Goal: Task Accomplishment & Management: Manage account settings

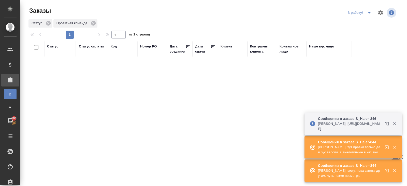
click at [386, 128] on button "button" at bounding box center [388, 124] width 12 height 12
click at [388, 147] on icon "button" at bounding box center [388, 148] width 6 height 6
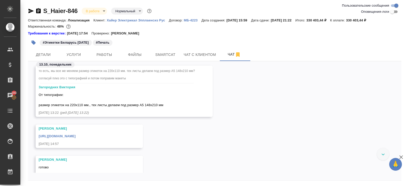
scroll to position [2416, 0]
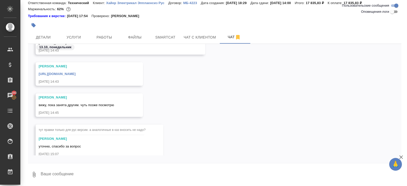
scroll to position [3165, 0]
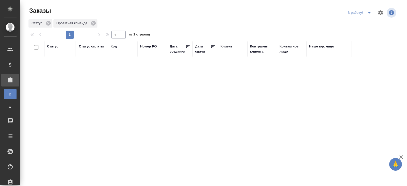
click at [369, 12] on icon "split button" at bounding box center [369, 12] width 3 height 1
click at [366, 20] on li "ПМ" at bounding box center [360, 23] width 28 height 8
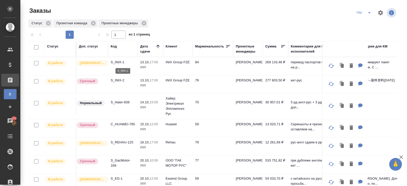
click at [117, 62] on p "S_INIX-1" at bounding box center [123, 62] width 24 height 5
click at [118, 78] on p "S_INIX-2" at bounding box center [123, 80] width 24 height 5
click at [370, 11] on icon "split button" at bounding box center [370, 13] width 6 height 6
click at [369, 19] on li "В работу!" at bounding box center [365, 23] width 26 height 8
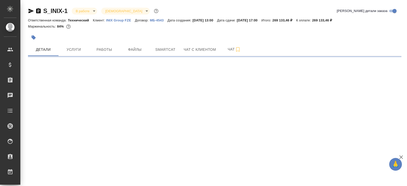
select select "RU"
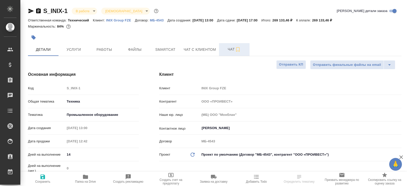
type textarea "x"
click at [233, 50] on span "Чат" at bounding box center [234, 49] width 24 height 6
type textarea "x"
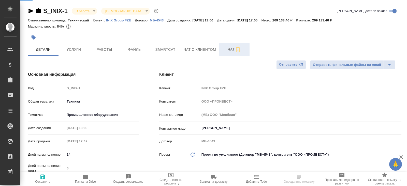
type textarea "x"
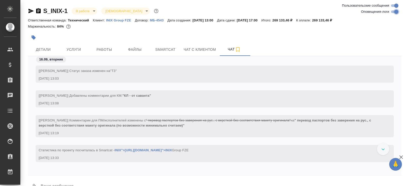
click at [395, 11] on input "Оповещения-логи" at bounding box center [397, 12] width 18 height 6
checkbox input "false"
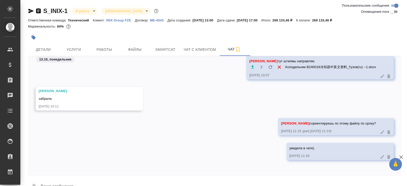
scroll to position [12, 0]
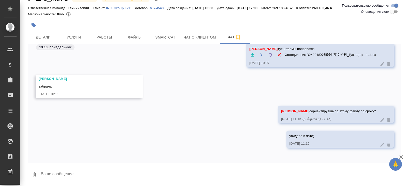
click at [99, 46] on div "13.10, понедельник" at bounding box center [215, 48] width 374 height 9
click at [100, 39] on span "Работы" at bounding box center [104, 37] width 24 height 6
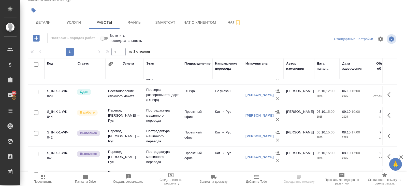
scroll to position [74, 0]
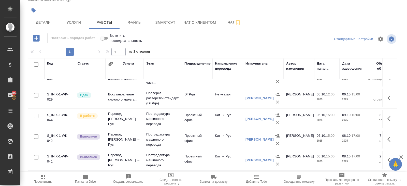
click at [177, 32] on div "S_INIX-1 В работе inProgress Святая троица holyTrinity Кратко детали заказа Отв…" at bounding box center [214, 79] width 379 height 213
click at [176, 22] on span "Smartcat" at bounding box center [165, 22] width 24 height 6
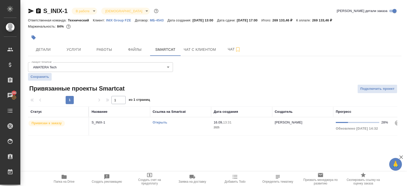
click at [190, 127] on td "Открыть" at bounding box center [180, 126] width 61 height 18
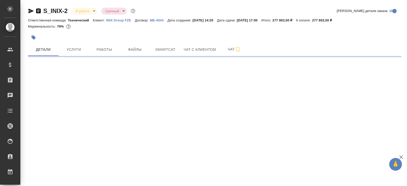
select select "RU"
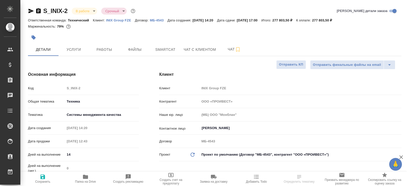
type textarea "x"
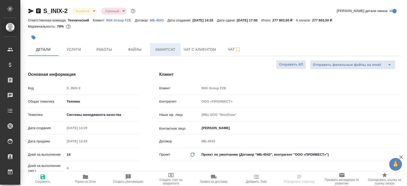
type textarea "x"
click at [163, 51] on span "Smartcat" at bounding box center [165, 49] width 24 height 6
type textarea "x"
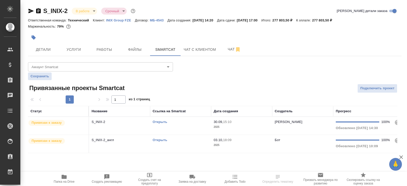
click at [173, 124] on td "Открыть" at bounding box center [180, 126] width 61 height 18
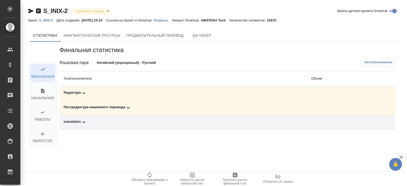
click at [88, 98] on td "Редактура" at bounding box center [184, 93] width 248 height 15
click at [126, 107] on icon at bounding box center [128, 107] width 6 height 6
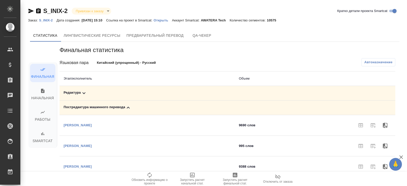
click at [80, 93] on div "Редактура" at bounding box center [147, 93] width 167 height 6
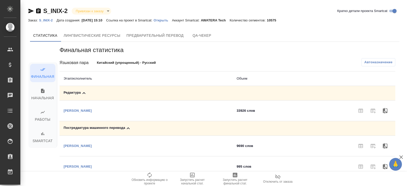
click at [369, 64] on span "Автоназначение" at bounding box center [379, 62] width 28 height 5
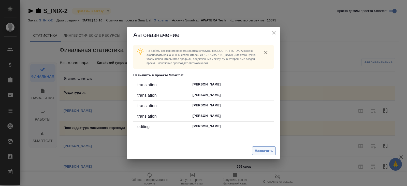
click at [263, 150] on span "Назначить" at bounding box center [264, 151] width 18 height 6
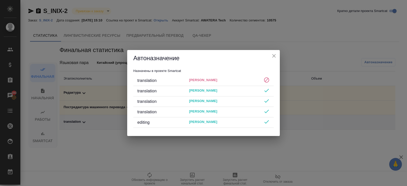
click at [318, 65] on div "Автоназначение Назначены в проекте Smartcat translation Должецкий Денис transla…" at bounding box center [203, 93] width 407 height 186
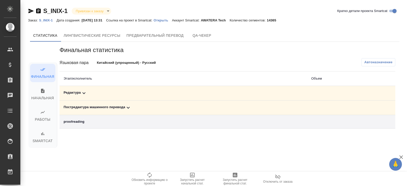
click at [127, 109] on icon at bounding box center [128, 107] width 6 height 6
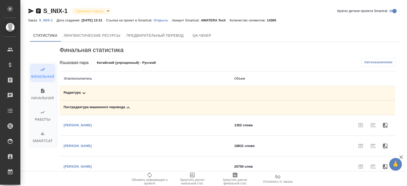
click at [81, 90] on icon at bounding box center [84, 93] width 6 height 6
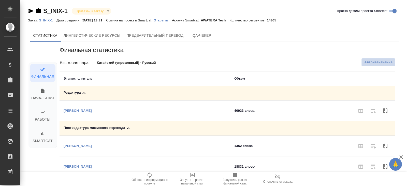
click at [370, 62] on span "Автоназначение" at bounding box center [379, 62] width 28 height 5
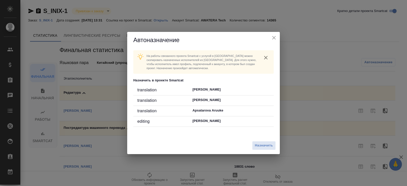
click at [260, 140] on div "Назначить" at bounding box center [203, 145] width 153 height 17
click at [260, 142] on button "Назначить" at bounding box center [264, 145] width 24 height 9
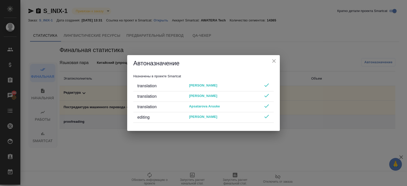
click at [273, 58] on icon "close" at bounding box center [274, 61] width 6 height 6
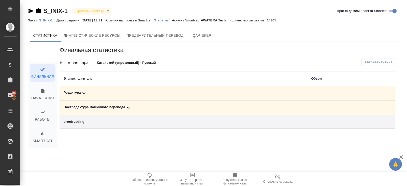
click at [231, 180] on span "Запустить расчет финальной стат." at bounding box center [235, 181] width 37 height 7
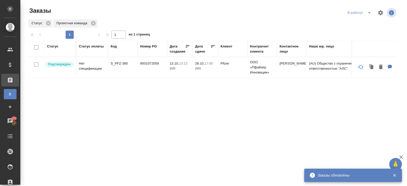
click at [369, 14] on icon "split button" at bounding box center [370, 13] width 6 height 6
click at [365, 30] on li "начислить" at bounding box center [360, 31] width 28 height 8
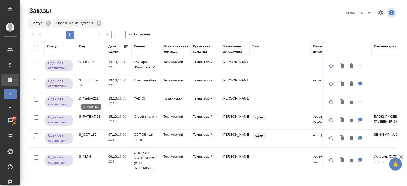
click at [88, 97] on p "D_Yadro-211" at bounding box center [91, 98] width 24 height 5
click at [370, 12] on icon "split button" at bounding box center [370, 13] width 6 height 6
click at [366, 22] on li "В работу!" at bounding box center [360, 23] width 30 height 8
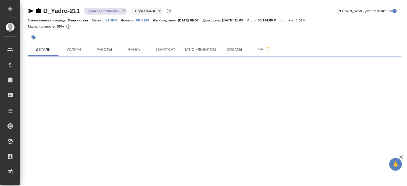
select select "RU"
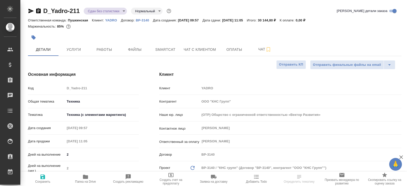
type textarea "x"
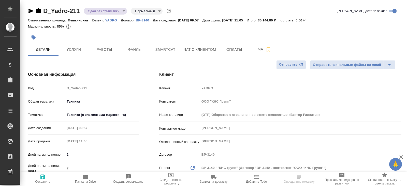
type textarea "x"
click at [170, 50] on span "Smartcat" at bounding box center [165, 49] width 24 height 6
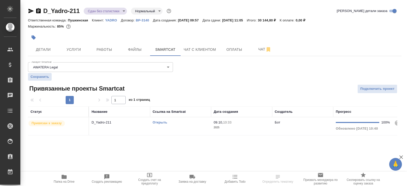
click at [181, 120] on div "Открыть" at bounding box center [181, 122] width 56 height 5
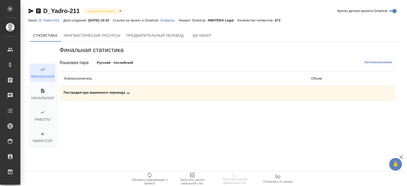
click at [128, 93] on icon at bounding box center [128, 93] width 6 height 6
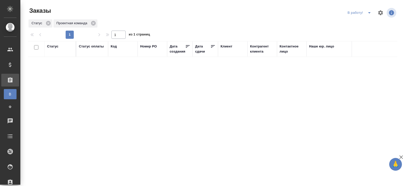
click at [371, 13] on icon "split button" at bounding box center [370, 13] width 6 height 6
click at [366, 23] on li "ПМ" at bounding box center [360, 23] width 28 height 8
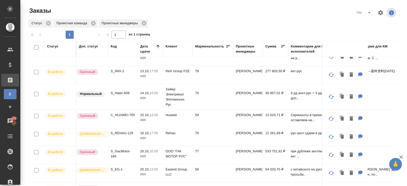
scroll to position [42, 0]
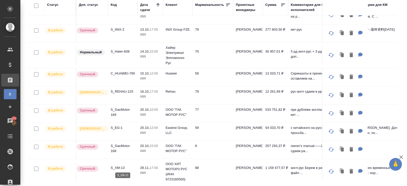
click at [116, 165] on p "S_XM-13" at bounding box center [123, 167] width 24 height 5
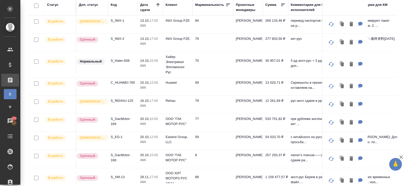
scroll to position [0, 0]
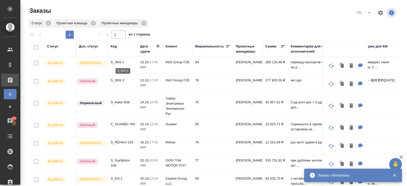
click at [118, 61] on p "S_INIX-1" at bounding box center [123, 62] width 24 height 5
click at [117, 79] on p "S_INIX-2" at bounding box center [123, 80] width 24 height 5
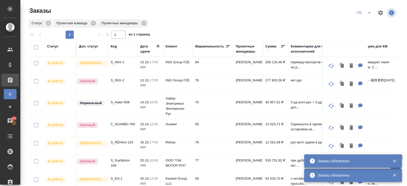
click at [369, 12] on icon "split button" at bounding box center [370, 13] width 6 height 6
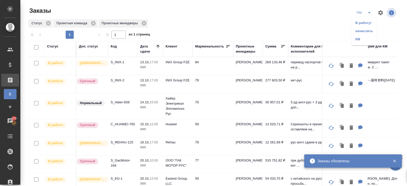
click at [367, 22] on li "В работу!" at bounding box center [365, 23] width 26 height 8
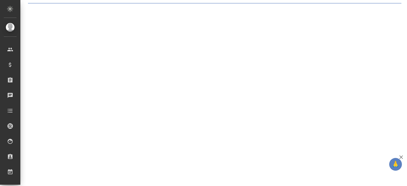
select select "RU"
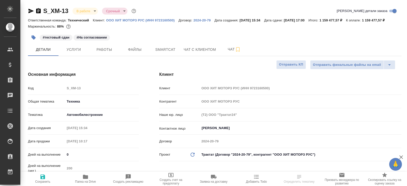
type textarea "x"
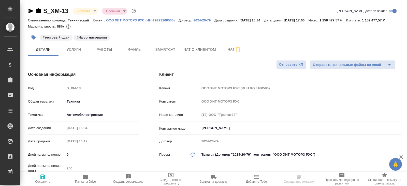
type textarea "x"
click at [234, 56] on button "Чат" at bounding box center [234, 49] width 31 height 13
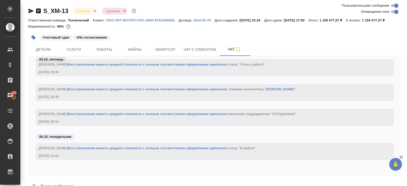
scroll to position [18, 0]
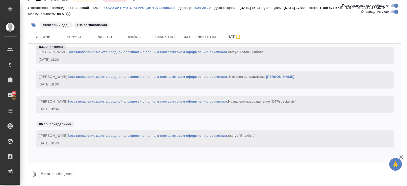
click at [393, 10] on input "Оповещения-логи" at bounding box center [397, 12] width 18 height 6
checkbox input "false"
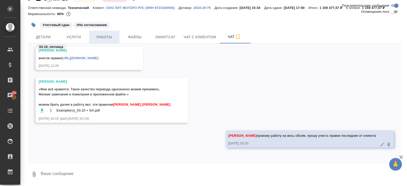
click at [111, 39] on span "Работы" at bounding box center [104, 37] width 24 height 6
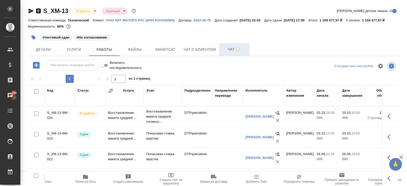
click at [227, 52] on span "Чат" at bounding box center [234, 49] width 24 height 6
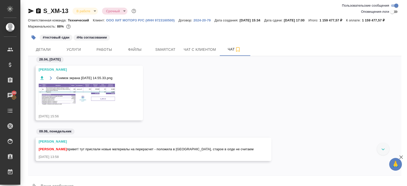
click at [83, 102] on img at bounding box center [77, 94] width 76 height 21
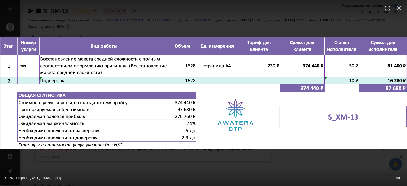
click at [109, 165] on div "Снимок экрана 2025-04-28 в 14.55.33.png 1 of 1" at bounding box center [203, 93] width 407 height 186
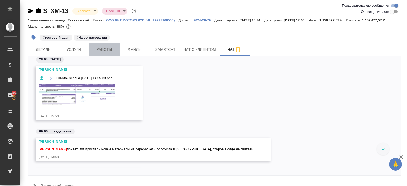
click at [110, 53] on span "Работы" at bounding box center [104, 49] width 24 height 6
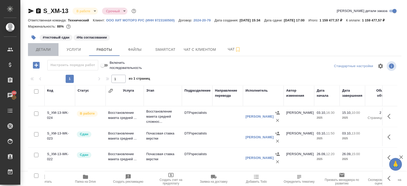
click at [47, 53] on span "Детали" at bounding box center [43, 49] width 24 height 6
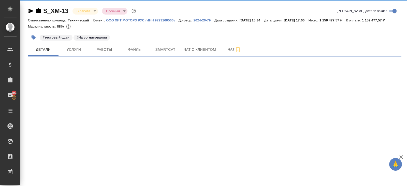
select select "RU"
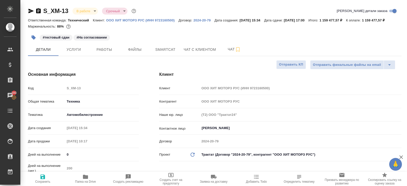
type textarea "x"
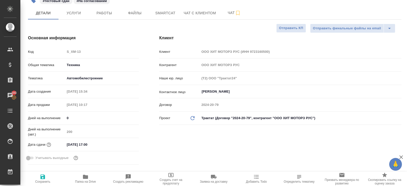
scroll to position [61, 0]
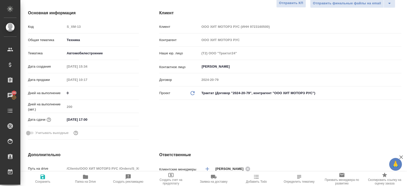
click at [100, 123] on input "28.11.2025 17:00" at bounding box center [87, 119] width 45 height 7
click at [123, 121] on icon "button" at bounding box center [124, 118] width 5 height 5
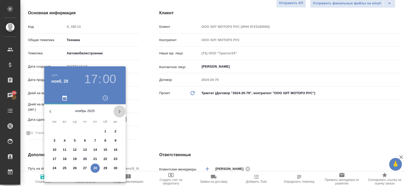
click at [120, 109] on icon "button" at bounding box center [120, 111] width 6 height 6
click at [97, 158] on span "26" at bounding box center [95, 158] width 9 height 5
type input "26.12.2025 17:00"
type textarea "x"
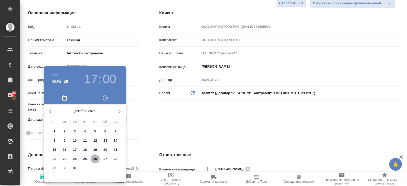
type textarea "x"
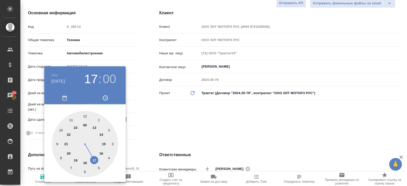
click at [155, 125] on div at bounding box center [203, 93] width 407 height 186
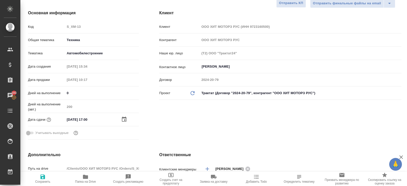
click at [47, 176] on span "Сохранить" at bounding box center [42, 178] width 37 height 10
type textarea "x"
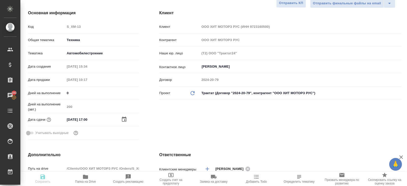
type textarea "x"
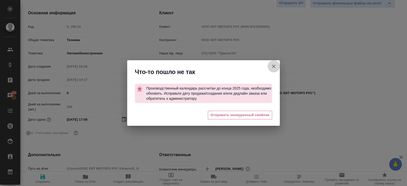
click at [277, 67] on icon "button" at bounding box center [274, 66] width 6 height 6
type textarea "x"
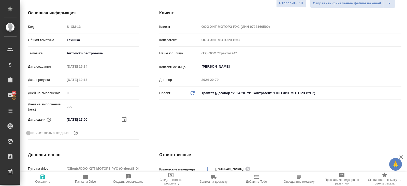
type textarea "x"
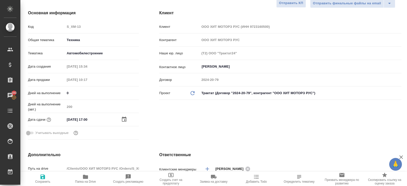
type textarea "x"
click at [44, 177] on icon "button" at bounding box center [42, 176] width 5 height 5
type textarea "x"
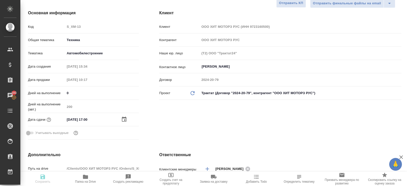
type textarea "x"
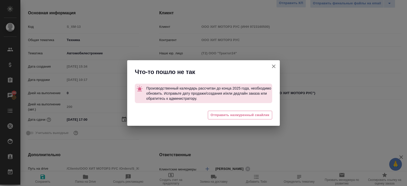
type textarea "x"
click at [76, 56] on div "Что-то пошло не так Производственный календарь рассчитан до конца 2025 года, не…" at bounding box center [203, 93] width 407 height 186
click at [271, 67] on icon "button" at bounding box center [274, 66] width 6 height 6
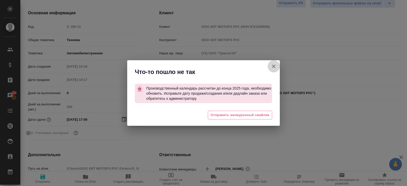
type textarea "x"
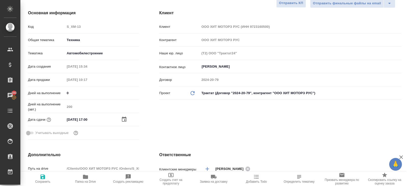
type textarea "x"
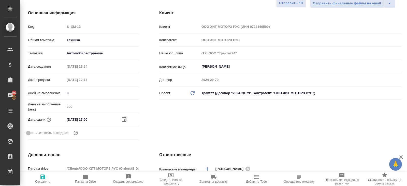
type textarea "x"
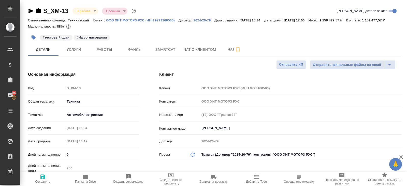
type textarea "x"
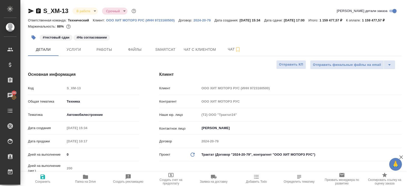
type textarea "x"
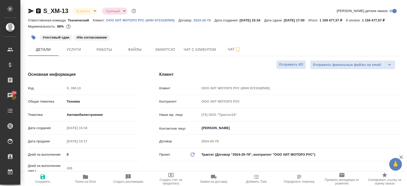
type textarea "x"
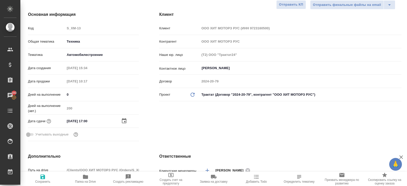
click at [45, 177] on icon "button" at bounding box center [42, 176] width 5 height 5
type textarea "x"
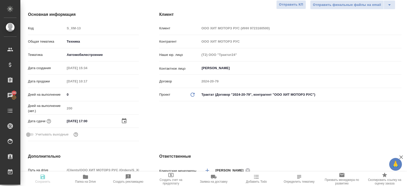
type textarea "x"
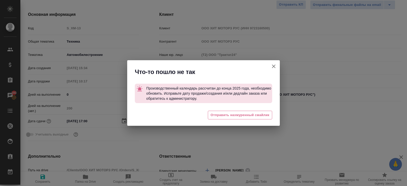
type textarea "x"
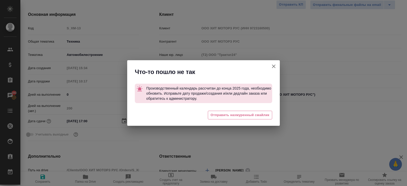
type textarea "x"
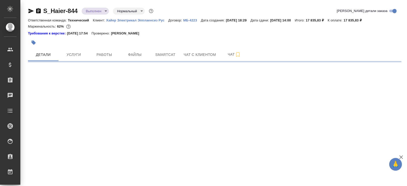
select select "RU"
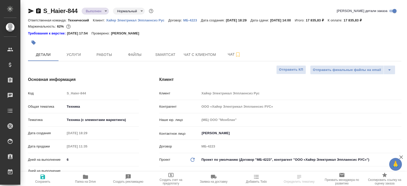
type textarea "x"
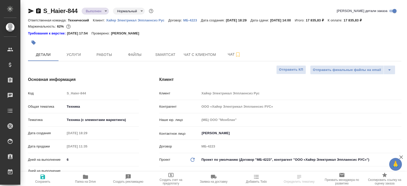
type textarea "x"
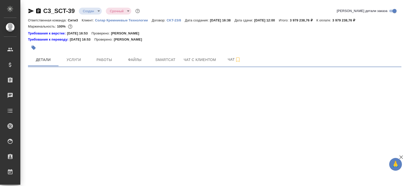
select select "RU"
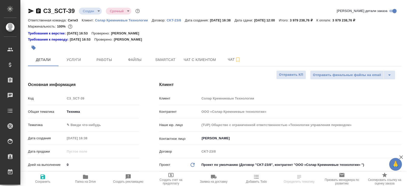
type textarea "x"
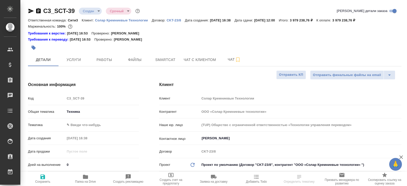
type textarea "x"
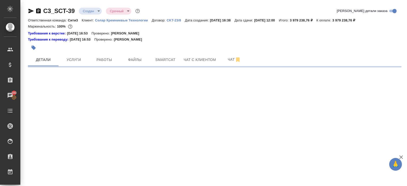
select select "RU"
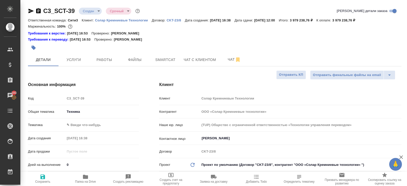
type textarea "x"
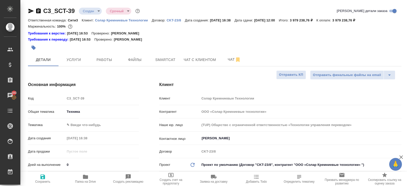
type textarea "x"
click at [232, 59] on span "Чат" at bounding box center [234, 59] width 24 height 6
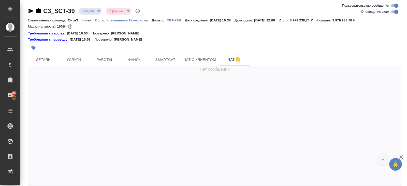
click at [393, 12] on input "Оповещения-логи" at bounding box center [397, 12] width 18 height 6
checkbox input "false"
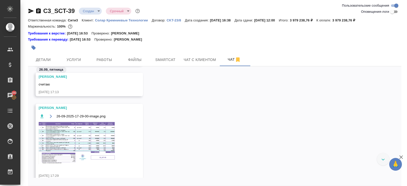
scroll to position [2109, 0]
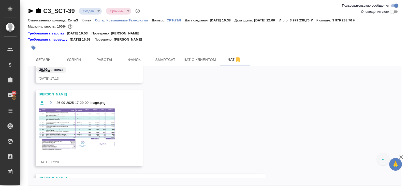
click at [81, 113] on img at bounding box center [77, 129] width 76 height 42
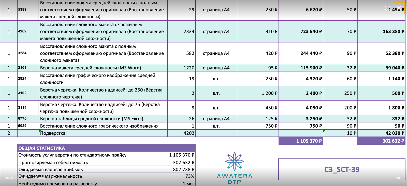
click at [400, 7] on icon "button" at bounding box center [399, 8] width 5 height 5
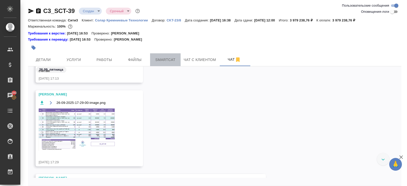
click at [163, 59] on span "Smartcat" at bounding box center [165, 60] width 24 height 6
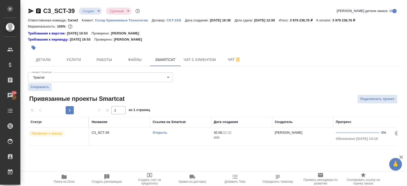
click at [158, 132] on link "Открыть" at bounding box center [160, 132] width 15 height 4
drag, startPoint x: 351, startPoint y: 20, endPoint x: 389, endPoint y: 20, distance: 37.9
click at [389, 20] on div "Ответственная команда: Сити3 Клиент: Солар Кремниевые Технологии Договор: CKT-2…" at bounding box center [215, 20] width 374 height 6
copy p "3 979 238,76 ₽"
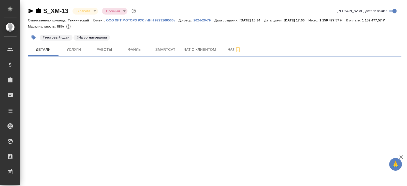
select select "RU"
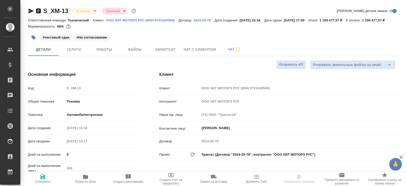
type textarea "x"
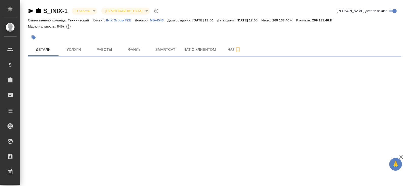
select select "RU"
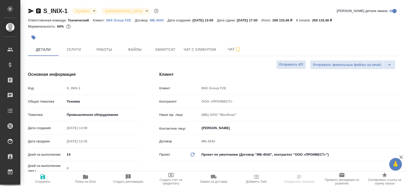
type textarea "x"
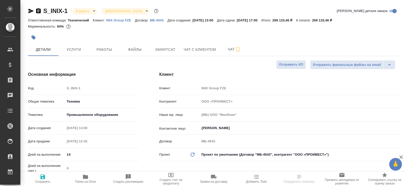
type textarea "x"
click at [31, 10] on icon "button" at bounding box center [31, 11] width 5 height 5
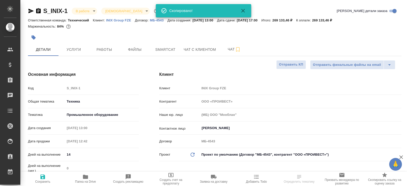
type textarea "x"
select select "RU"
type textarea "x"
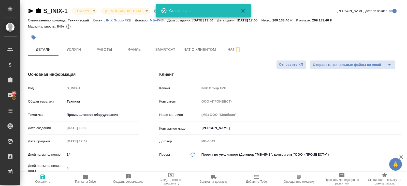
type textarea "x"
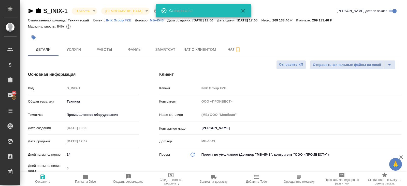
type textarea "x"
click at [226, 48] on span "Чат" at bounding box center [234, 49] width 24 height 6
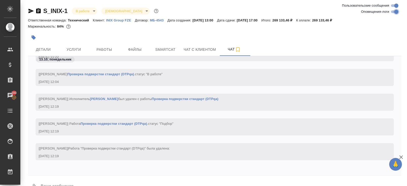
click at [395, 13] on input "Оповещения-логи" at bounding box center [397, 12] width 18 height 6
checkbox input "false"
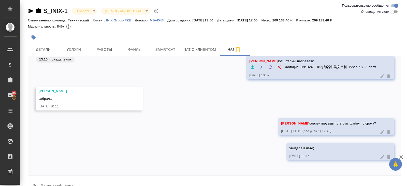
scroll to position [12, 0]
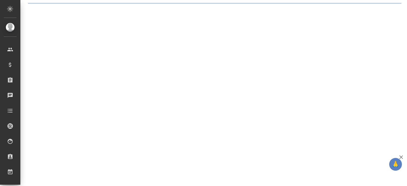
select select "RU"
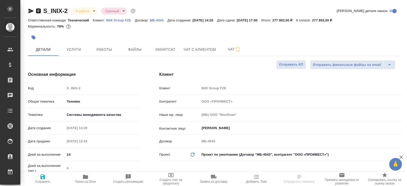
type textarea "x"
click at [30, 11] on icon "button" at bounding box center [31, 11] width 5 height 5
type textarea "x"
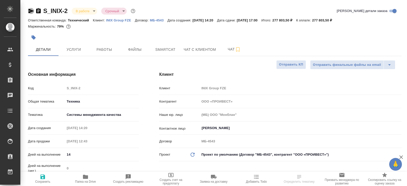
type textarea "x"
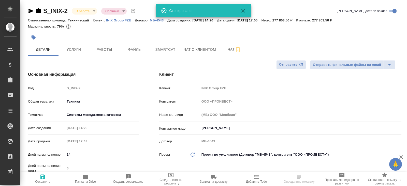
type textarea "x"
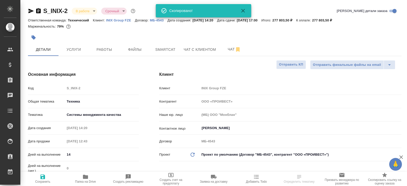
type textarea "x"
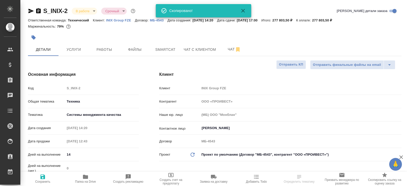
type textarea "x"
select select "RU"
type textarea "x"
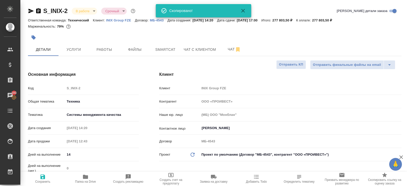
type textarea "x"
click at [226, 45] on button "Чат" at bounding box center [234, 49] width 31 height 13
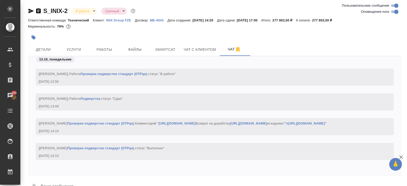
click at [395, 13] on input "Оповещения-логи" at bounding box center [397, 12] width 18 height 6
checkbox input "false"
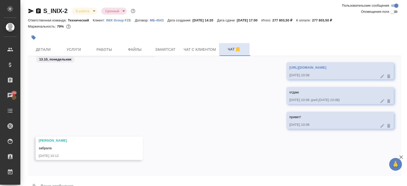
scroll to position [1239, 0]
click at [101, 50] on span "Работы" at bounding box center [104, 49] width 24 height 6
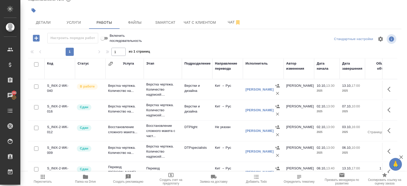
click at [236, 29] on div "S_INIX-2 В работе inProgress Срочный urgent Кратко детали заказа Ответственная …" at bounding box center [214, 79] width 379 height 213
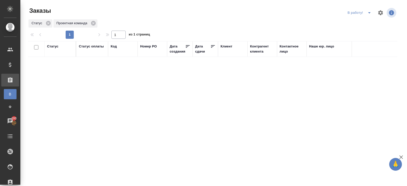
click at [369, 15] on icon "split button" at bounding box center [370, 13] width 6 height 6
click at [369, 23] on li "ПМ" at bounding box center [360, 23] width 28 height 8
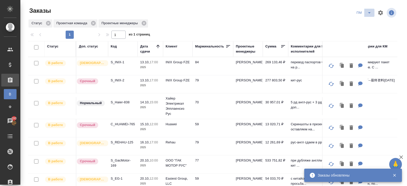
click at [372, 15] on icon "split button" at bounding box center [370, 13] width 6 height 6
click at [369, 24] on li "В работу!" at bounding box center [365, 23] width 26 height 8
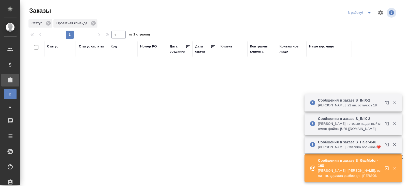
click at [386, 101] on icon "button" at bounding box center [388, 104] width 6 height 6
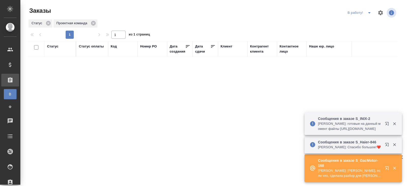
click at [387, 168] on icon "button" at bounding box center [386, 167] width 3 height 3
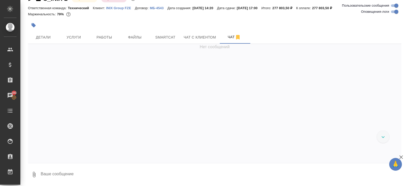
scroll to position [8007, 0]
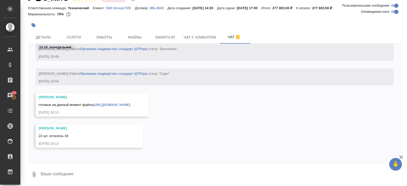
click at [398, 11] on input "Оповещения-логи" at bounding box center [397, 12] width 18 height 6
checkbox input "false"
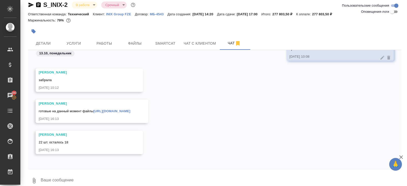
scroll to position [4, 0]
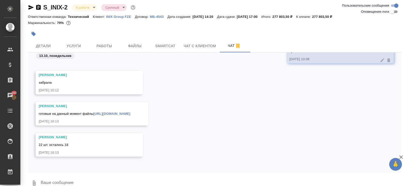
click at [29, 6] on icon "button" at bounding box center [31, 7] width 5 height 5
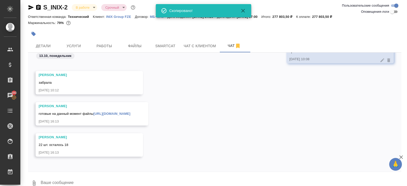
click at [130, 114] on link "https://drive.awatera.com/apps/files/files/10696091?dir=/Shares/INIX%20/Orders/…" at bounding box center [111, 114] width 37 height 4
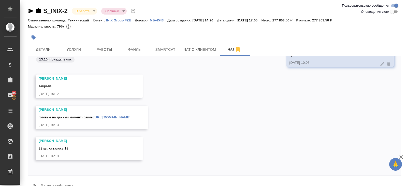
click at [31, 11] on icon "button" at bounding box center [31, 11] width 6 height 6
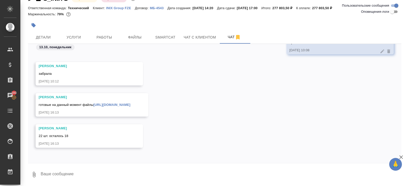
click at [87, 170] on textarea at bounding box center [221, 173] width 362 height 17
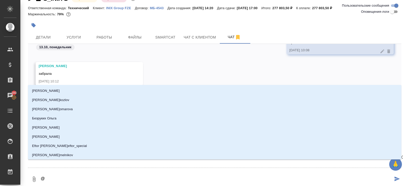
type textarea "@p"
type input "p"
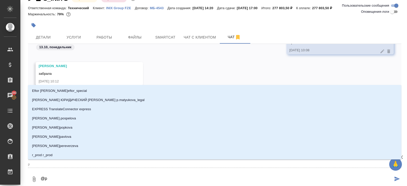
type textarea "@pf"
type input "pf"
type textarea "@pf,"
type input "pf,"
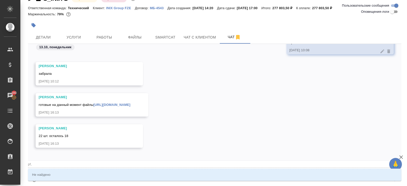
type textarea "@pf"
type input "pf"
type textarea "@p"
type input "p"
type textarea "@"
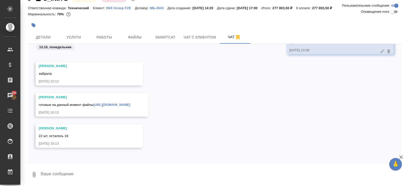
type textarea """
type textarea "W"
type textarea """
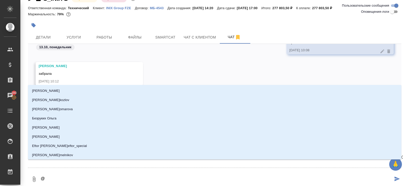
type textarea "@з"
type input "з"
type textarea "@за"
type input "за"
type textarea "@заб"
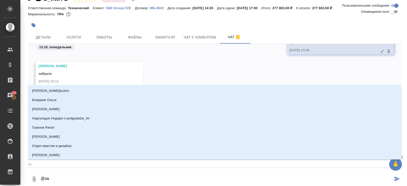
type input "заб"
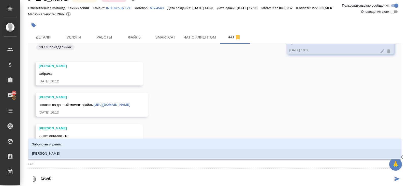
click at [70, 153] on li "Заборова Александра" at bounding box center [215, 153] width 374 height 9
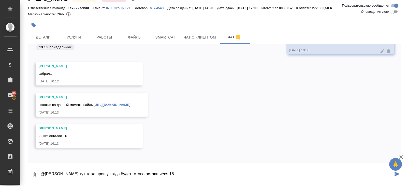
click at [141, 176] on textarea "@Заборова Александра тут тоже прошу когда будет готово оставшиеся 18" at bounding box center [216, 173] width 353 height 17
click at [141, 175] on textarea "@Заборова Александра тут тоже прошу когда будет готово оставшиеся" at bounding box center [216, 173] width 353 height 17
click at [156, 173] on textarea "@Заборова Александра тут тоже прошу когда будут готово оставшиеся" at bounding box center [216, 173] width 353 height 17
click at [197, 174] on textarea "@Заборова Александра тут тоже прошу когда будут готовы оставшиеся" at bounding box center [216, 173] width 353 height 17
type textarea "@Заборова Александра тут тоже прошу когда будут готовы оставшиеся 18 файлов тег…"
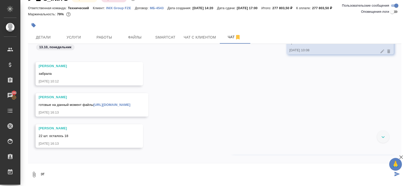
scroll to position [1304, 0]
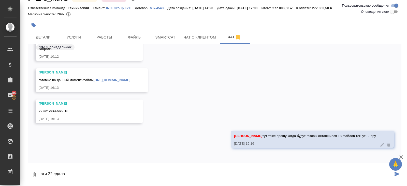
type textarea "эти 22 сдала"
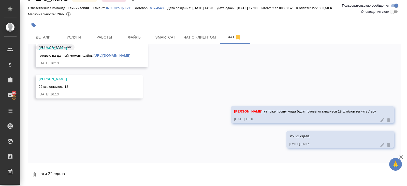
scroll to position [1329, 0]
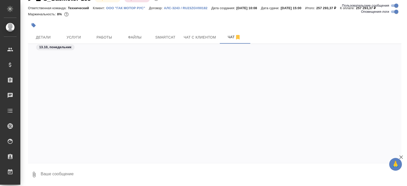
scroll to position [20695, 0]
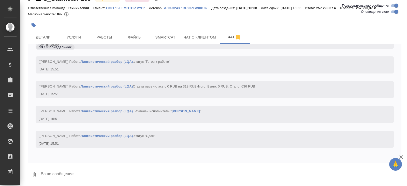
click at [395, 13] on input "Оповещения-логи" at bounding box center [397, 12] width 18 height 6
checkbox input "false"
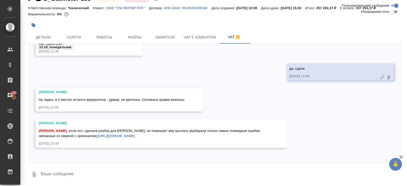
click at [98, 171] on textarea at bounding box center [221, 173] width 362 height 17
type textarea "да, хорошо"
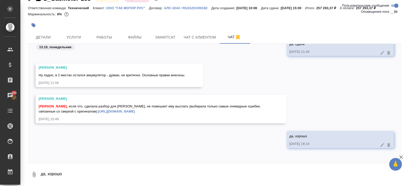
scroll to position [5792, 0]
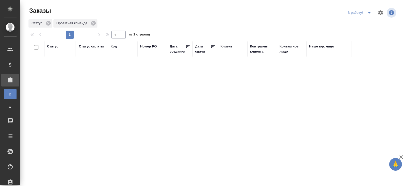
click at [369, 12] on icon "split button" at bounding box center [369, 12] width 3 height 1
click at [366, 21] on li "ПМ" at bounding box center [360, 23] width 28 height 8
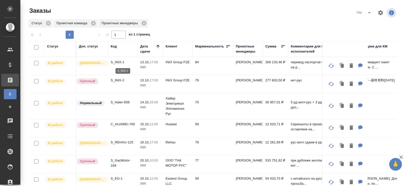
click at [119, 61] on p "S_INIX-1" at bounding box center [123, 62] width 24 height 5
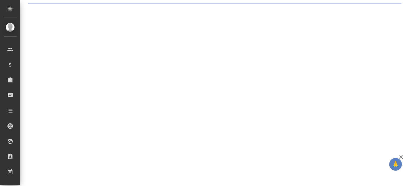
select select "RU"
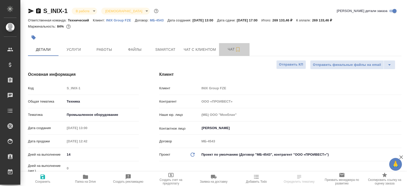
click at [227, 51] on span "Чат" at bounding box center [234, 49] width 24 height 6
type textarea "x"
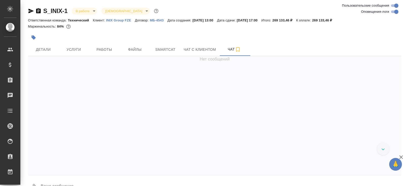
scroll to position [7212, 0]
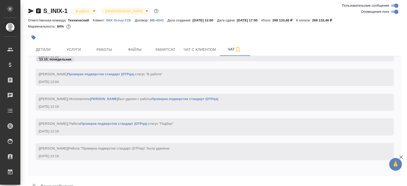
click at [392, 16] on div "S_INIX-1 В работе inProgress Святая троица holyTrinity" at bounding box center [215, 12] width 374 height 10
click at [392, 10] on input "Оповещения-логи" at bounding box center [397, 12] width 18 height 6
checkbox input "false"
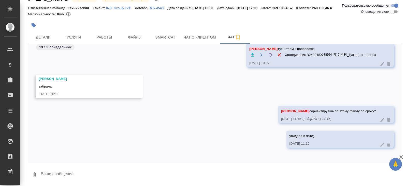
scroll to position [0, 0]
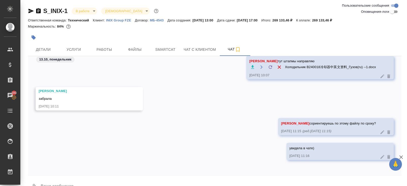
click at [29, 10] on icon "button" at bounding box center [31, 11] width 6 height 6
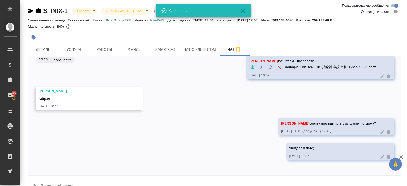
scroll to position [12, 0]
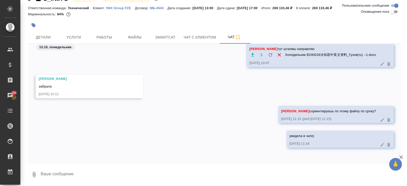
click at [74, 179] on textarea at bounding box center [221, 173] width 362 height 17
type textarea """
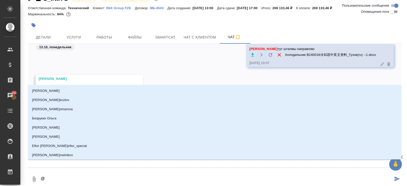
type textarea "@з"
type input "з"
type textarea "@за"
type input "за"
type textarea "@заб"
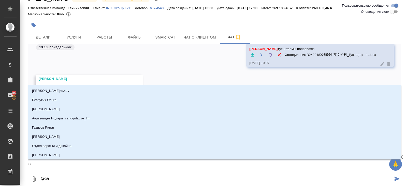
type input "заб"
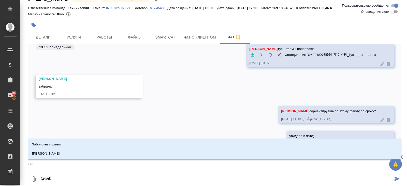
click at [57, 154] on p "Заборова [PERSON_NAME]" at bounding box center [46, 153] width 28 height 5
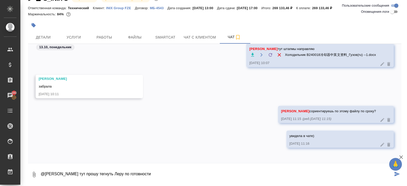
type textarea "@Заборова Александра тут прошу тегнуть Леру по готовности"
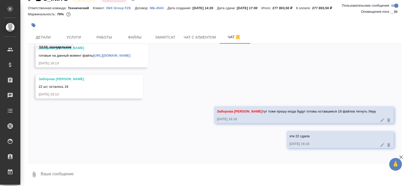
scroll to position [2502, 0]
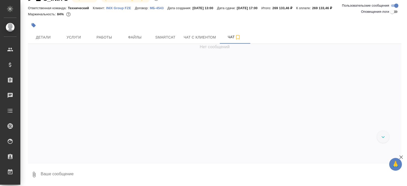
scroll to position [2541, 0]
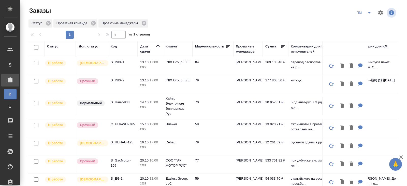
click at [369, 12] on icon "split button" at bounding box center [369, 12] width 3 height 1
click at [369, 21] on li "В работу!" at bounding box center [365, 23] width 26 height 8
